Goal: Information Seeking & Learning: Learn about a topic

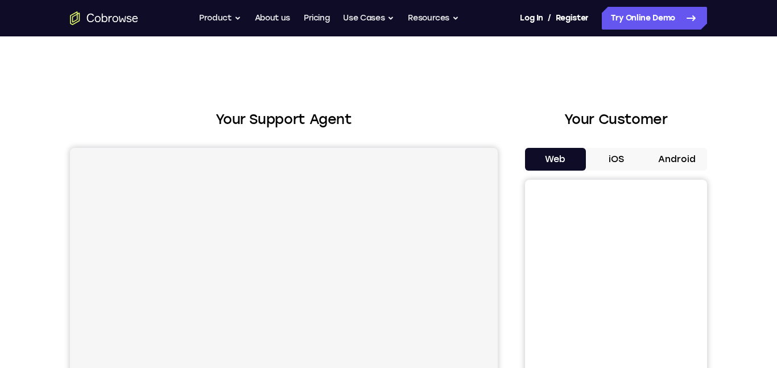
click at [702, 168] on button "Android" at bounding box center [676, 159] width 61 height 23
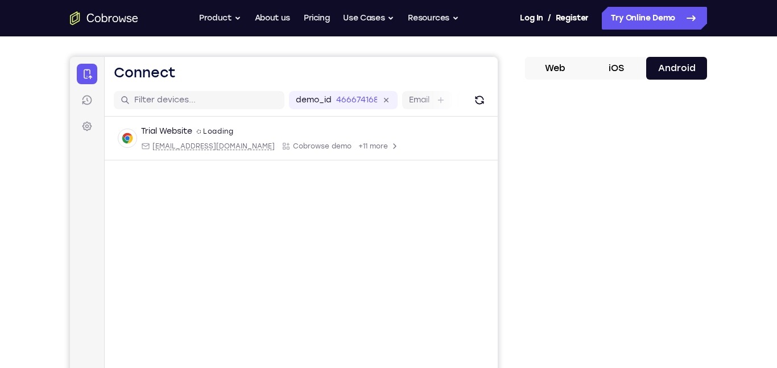
scroll to position [96, 0]
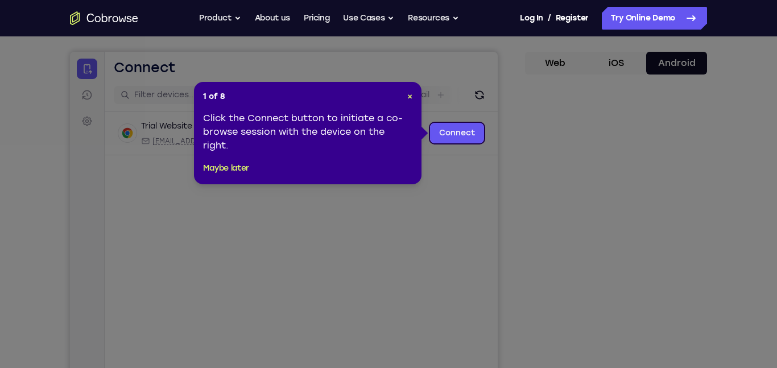
click at [417, 94] on div "1 of 8 × Click the Connect button to initiate a co-browse session with the devi…" at bounding box center [308, 133] width 228 height 102
click at [242, 166] on button "Maybe later" at bounding box center [226, 169] width 46 height 14
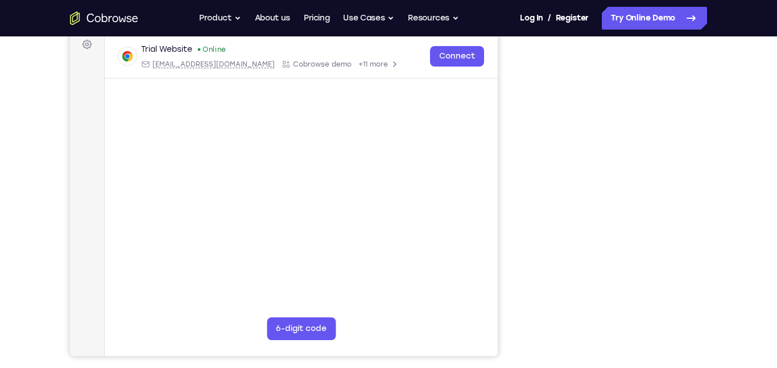
scroll to position [172, 0]
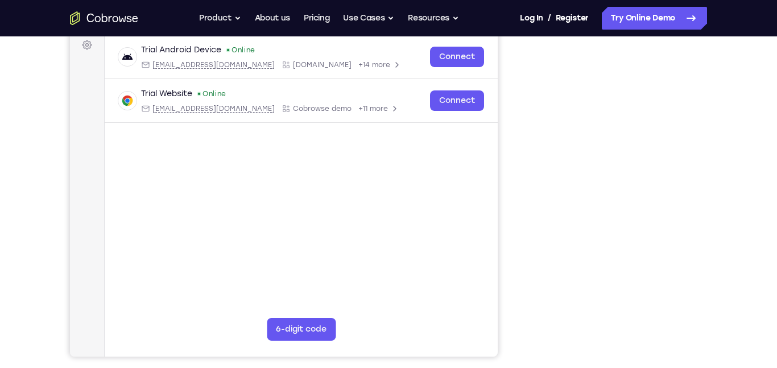
click at [493, 291] on main "demo_id 466674168 466674168 Email User ID Device ID Device name 6-digit code Co…" at bounding box center [301, 193] width 393 height 381
click at [307, 247] on main "demo_id 466674168 466674168 Email User ID Device ID Device name 6-digit code Co…" at bounding box center [301, 193] width 393 height 381
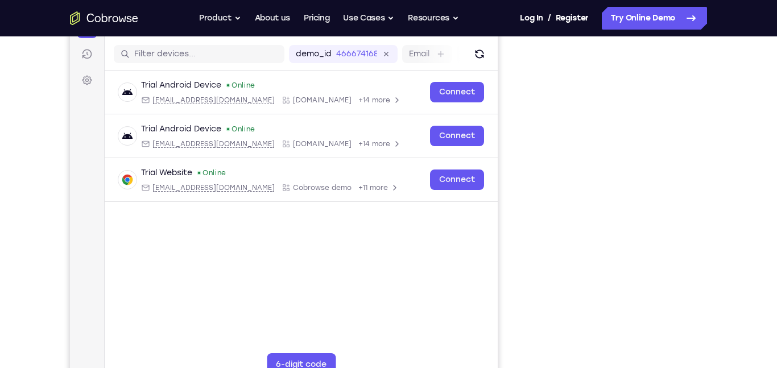
scroll to position [133, 0]
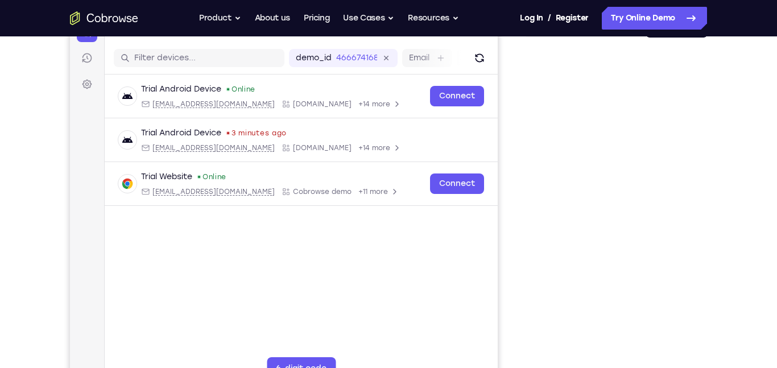
click at [716, 217] on div "Your Support Agent Your Customer Web iOS Android Next Steps We’d be happy to gi…" at bounding box center [388, 278] width 728 height 750
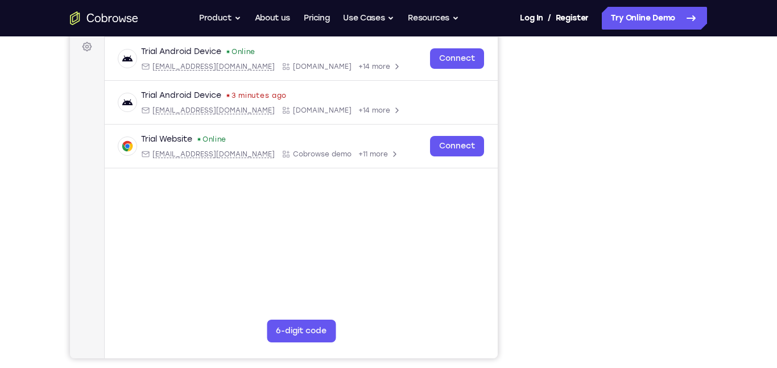
scroll to position [172, 0]
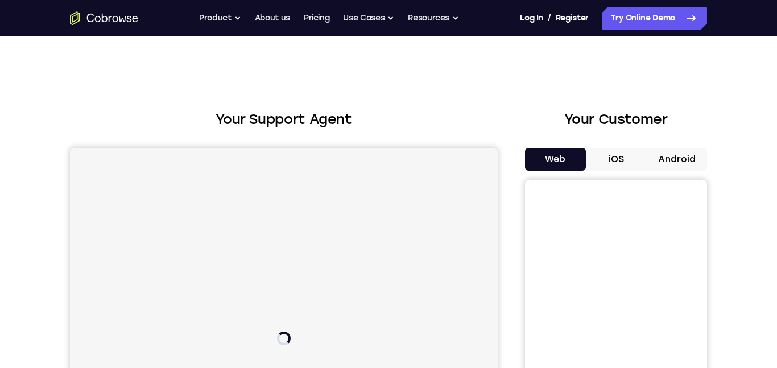
click at [666, 157] on button "Android" at bounding box center [676, 159] width 61 height 23
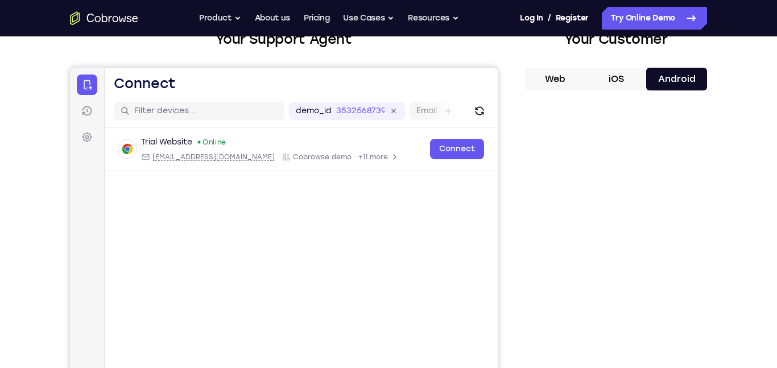
scroll to position [130, 0]
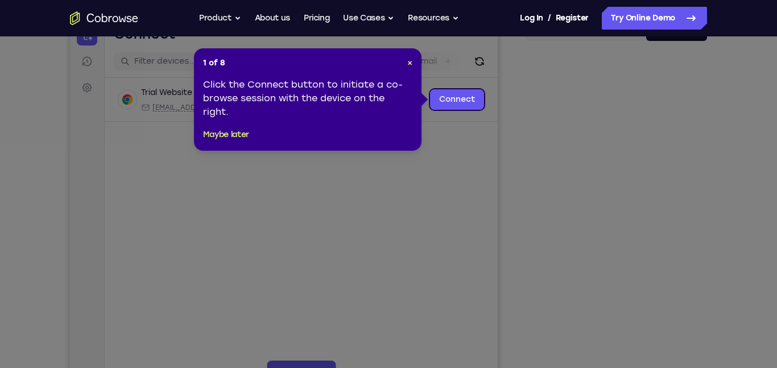
click at [647, 233] on icon at bounding box center [388, 184] width 777 height 368
click at [231, 134] on button "Maybe later" at bounding box center [226, 135] width 46 height 14
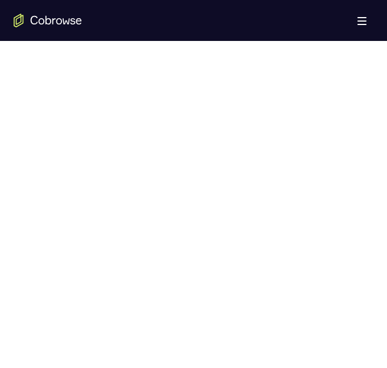
scroll to position [547, 0]
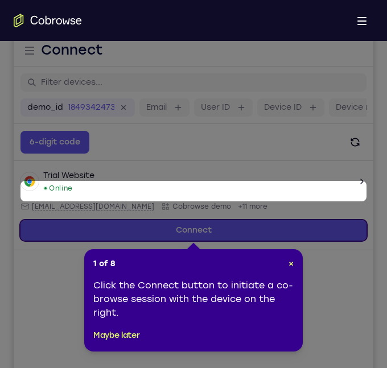
scroll to position [147, 0]
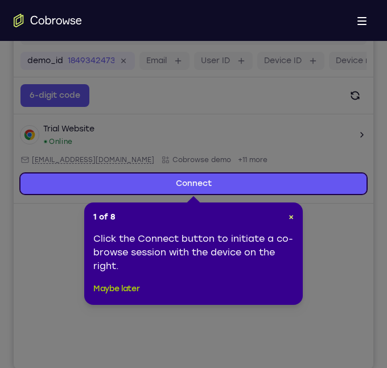
click at [106, 287] on button "Maybe later" at bounding box center [116, 289] width 46 height 14
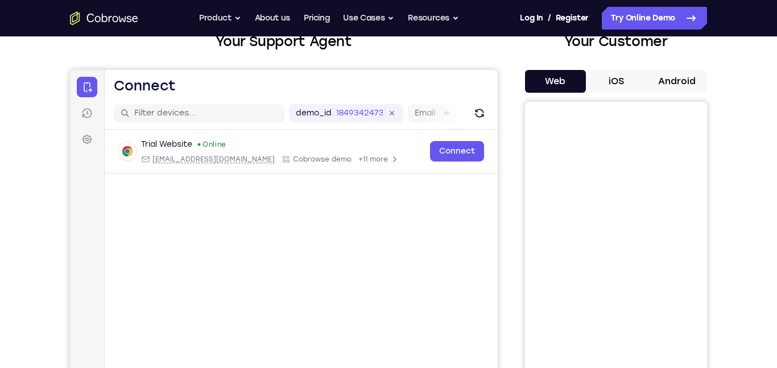
scroll to position [0, 0]
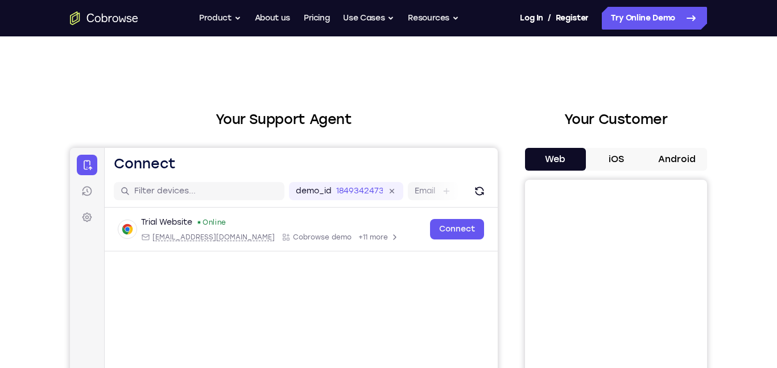
click at [386, 170] on button "Android" at bounding box center [676, 159] width 61 height 23
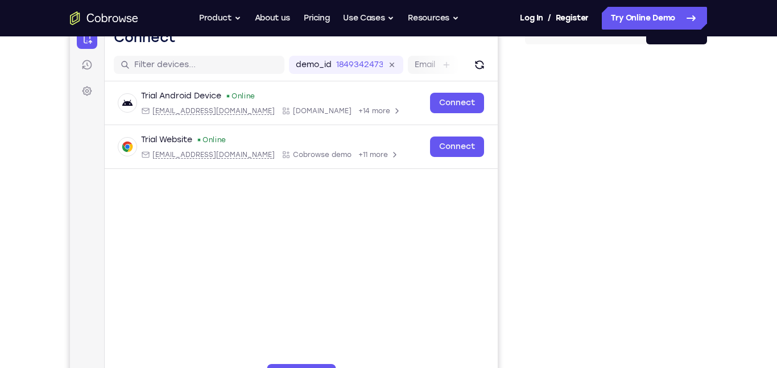
scroll to position [126, 0]
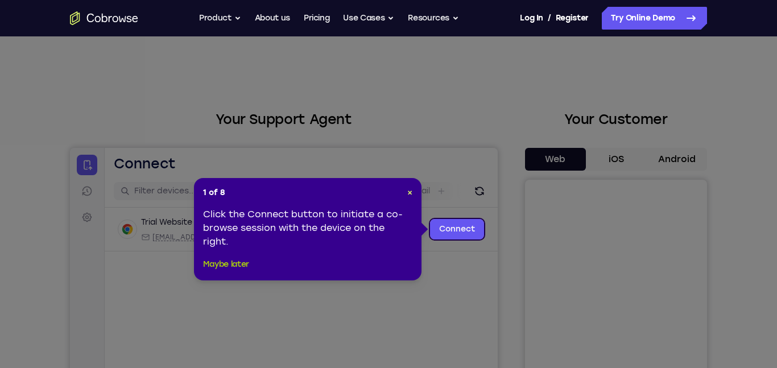
click at [239, 266] on button "Maybe later" at bounding box center [226, 265] width 46 height 14
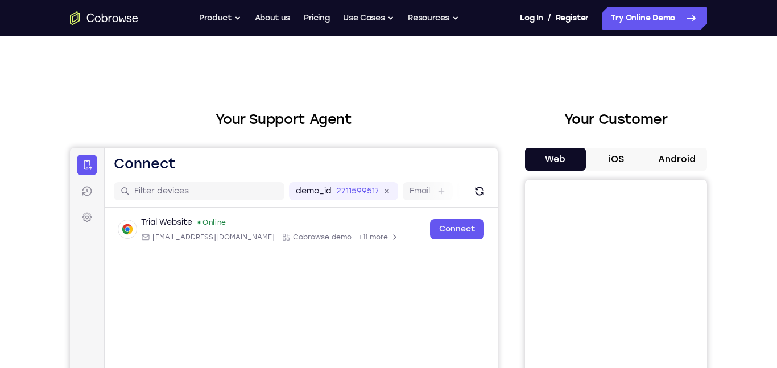
click at [679, 166] on button "Android" at bounding box center [676, 159] width 61 height 23
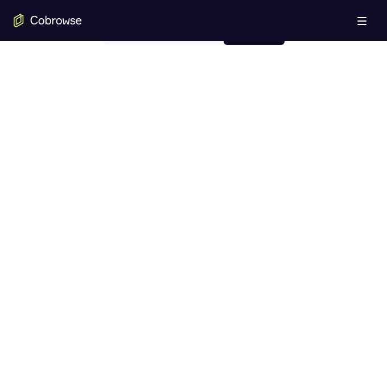
scroll to position [623, 0]
